Goal: Find specific page/section: Find specific page/section

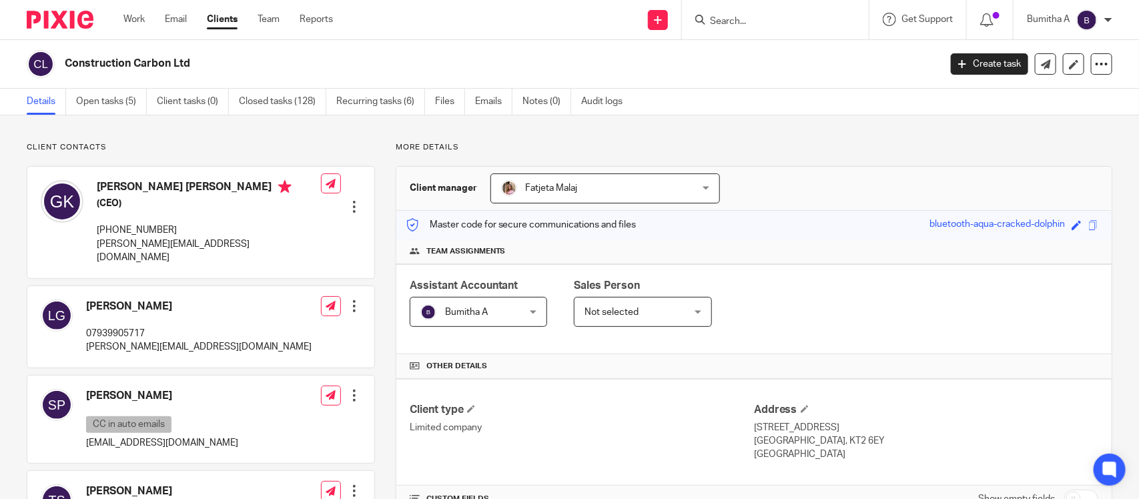
drag, startPoint x: 0, startPoint y: 0, endPoint x: 735, endPoint y: 14, distance: 735.6
click at [735, 14] on form at bounding box center [780, 19] width 142 height 17
click at [735, 24] on input "Search" at bounding box center [769, 22] width 120 height 12
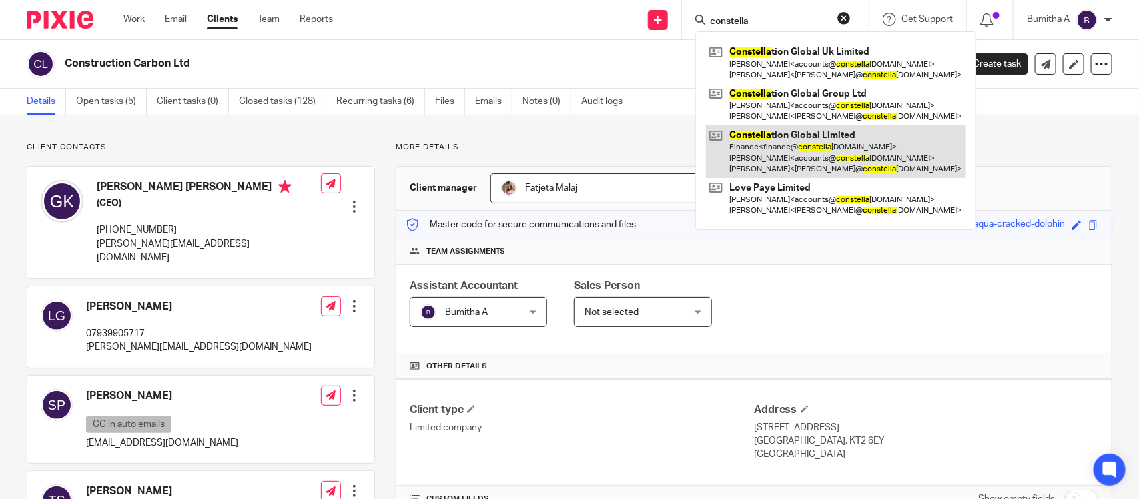
type input "constella"
click at [777, 152] on link at bounding box center [836, 151] width 260 height 53
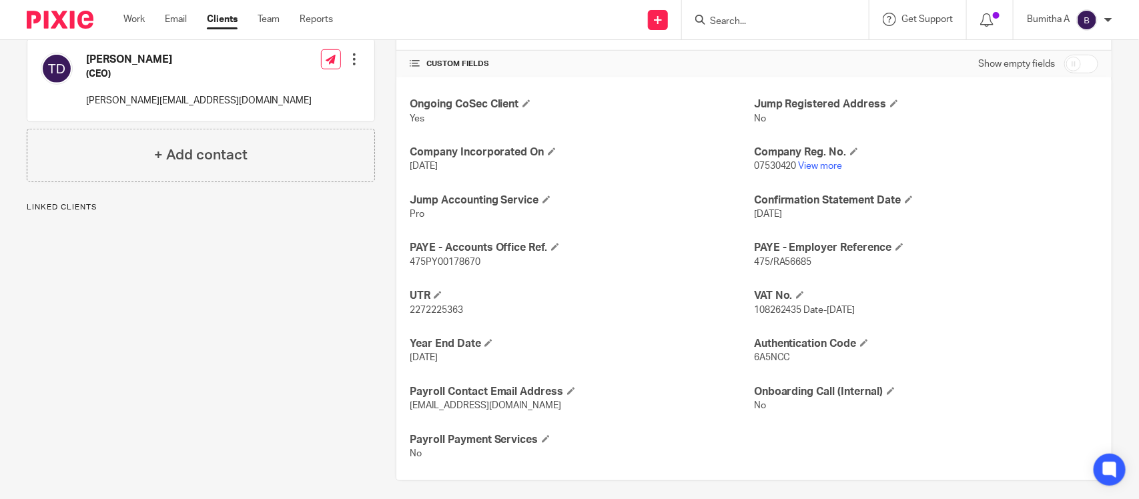
scroll to position [439, 0]
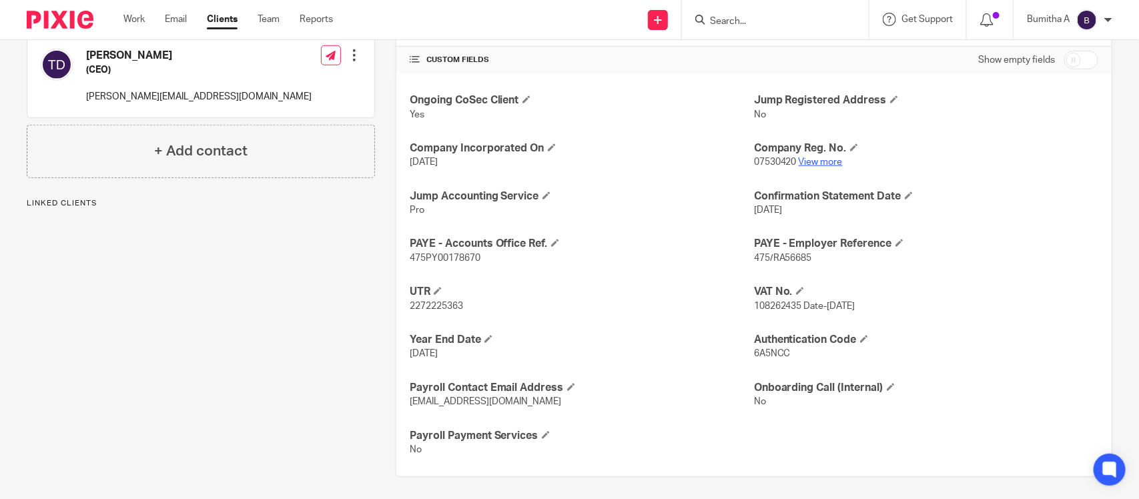
click at [812, 159] on link "View more" at bounding box center [821, 162] width 44 height 9
